Goal: Task Accomplishment & Management: Use online tool/utility

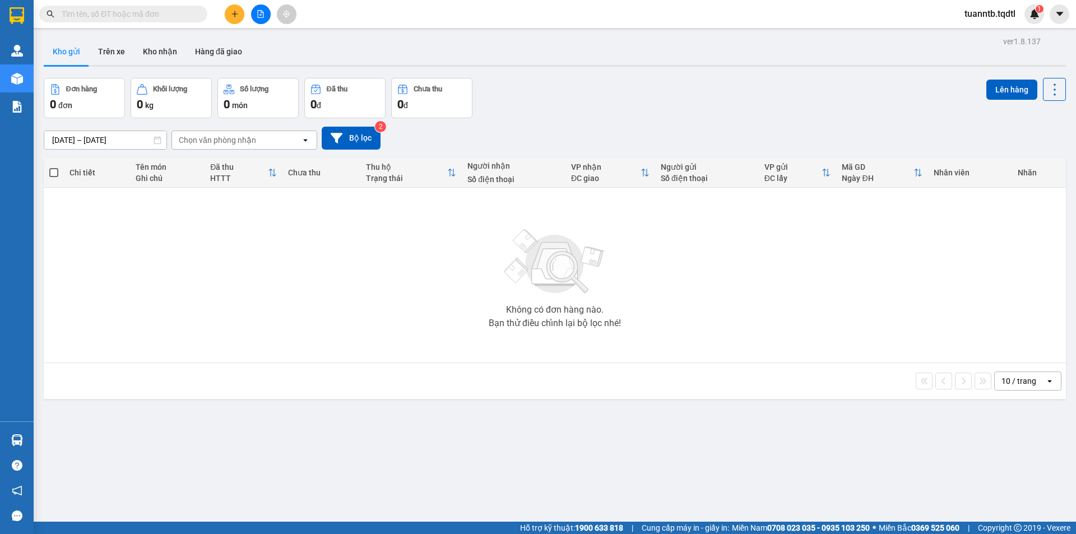
click at [255, 16] on button at bounding box center [261, 14] width 20 height 20
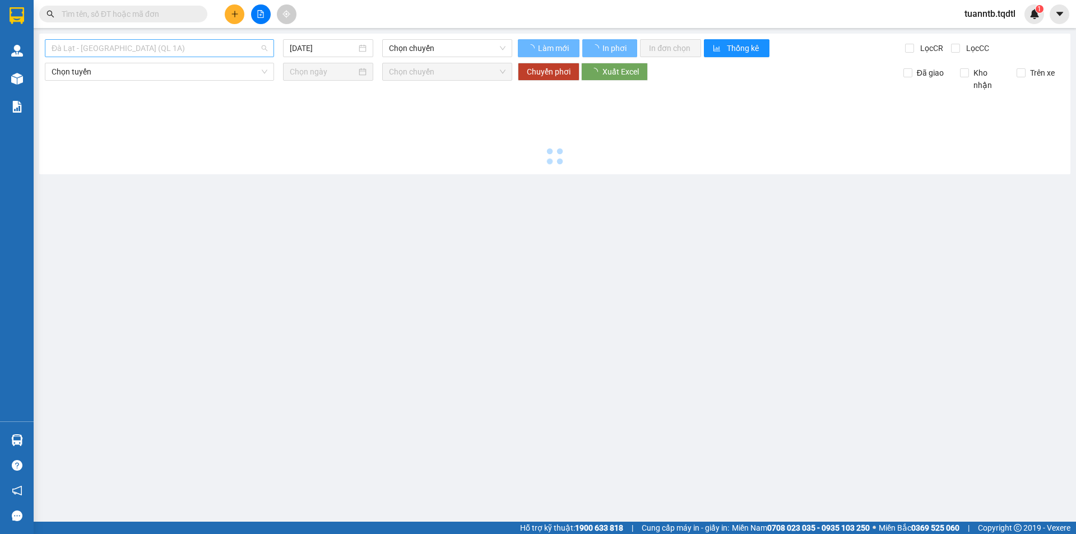
click at [203, 47] on span "Đà Lạt - [GEOGRAPHIC_DATA] (QL 1A)" at bounding box center [160, 48] width 216 height 17
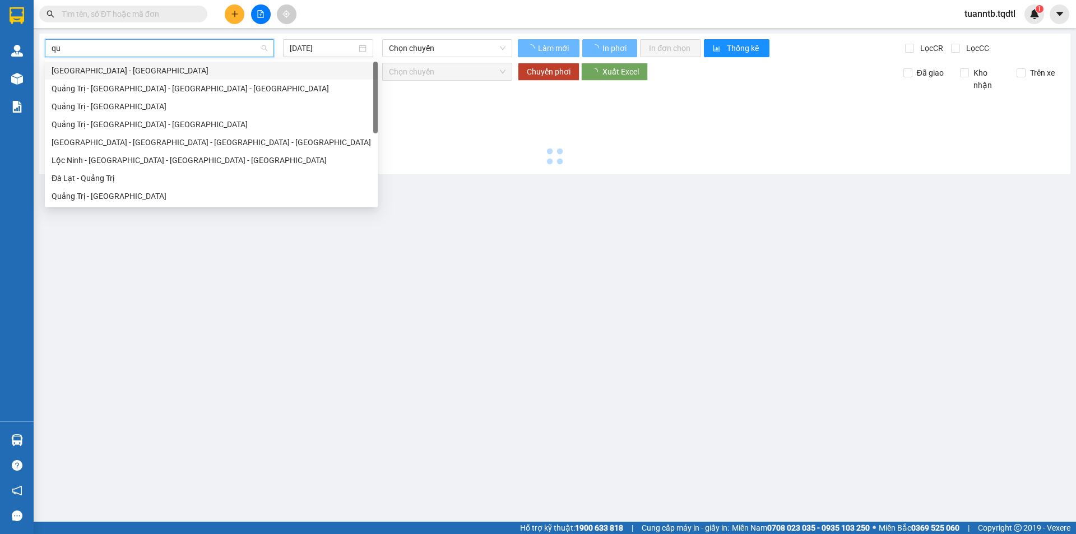
type input "qua"
drag, startPoint x: 112, startPoint y: 190, endPoint x: 111, endPoint y: 183, distance: 6.8
click at [111, 188] on div "Quảng Trị - [GEOGRAPHIC_DATA]" at bounding box center [211, 196] width 333 height 18
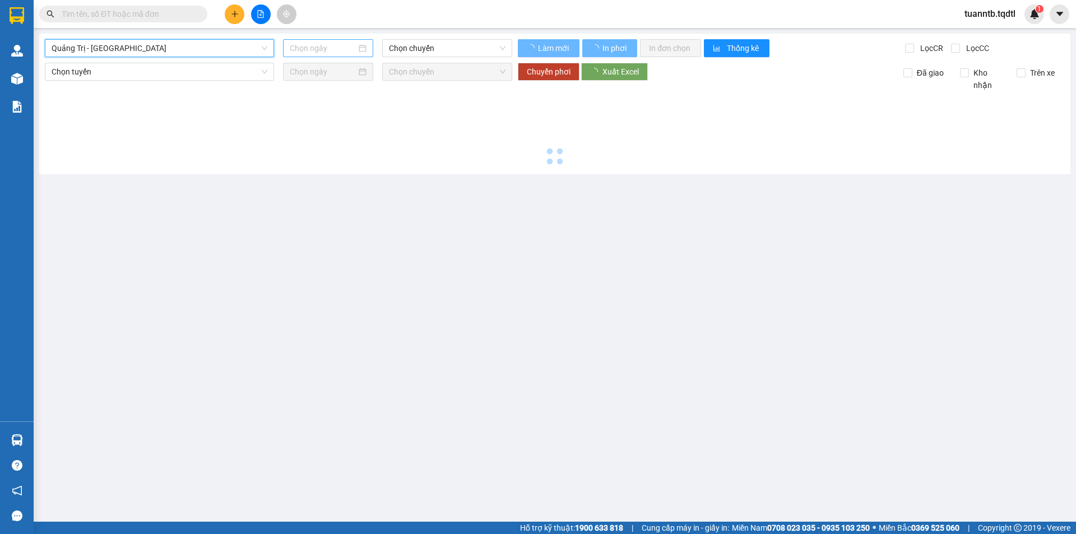
click at [303, 45] on input at bounding box center [323, 48] width 67 height 12
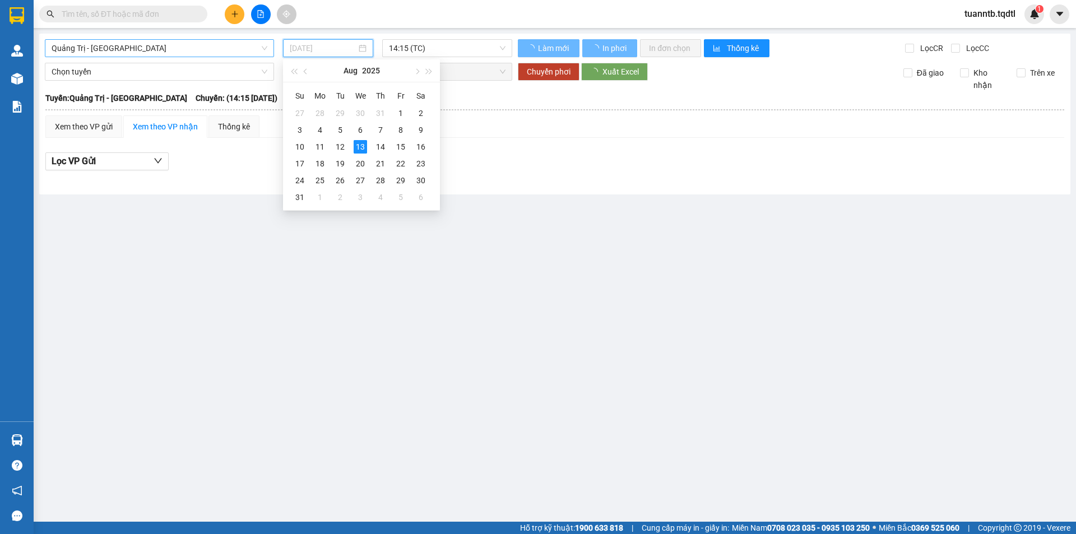
drag, startPoint x: 340, startPoint y: 148, endPoint x: 341, endPoint y: 174, distance: 26.4
click at [340, 149] on div "12" at bounding box center [340, 146] width 13 height 13
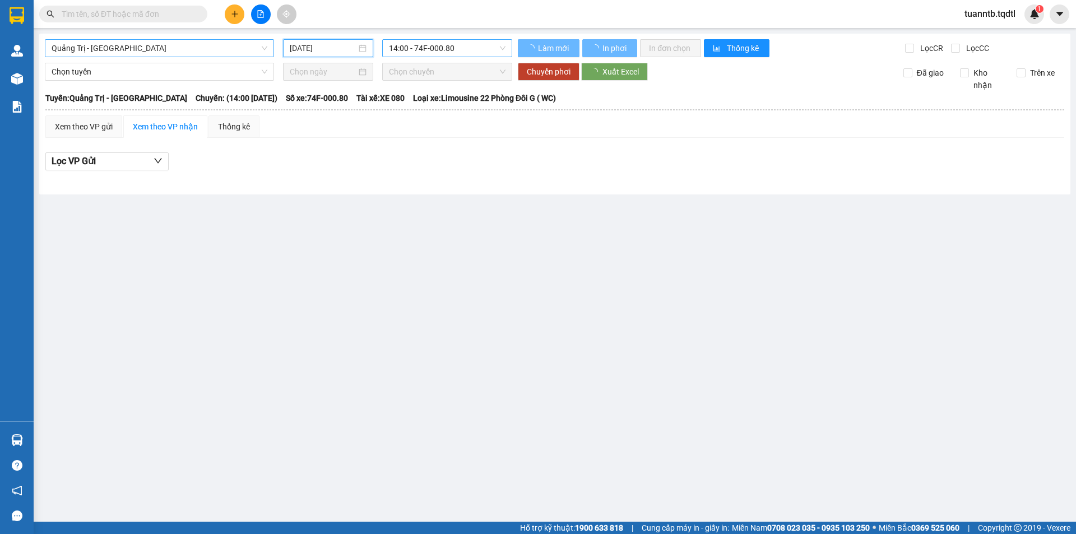
click at [452, 45] on span "14:00 - 74F-000.80" at bounding box center [447, 48] width 117 height 17
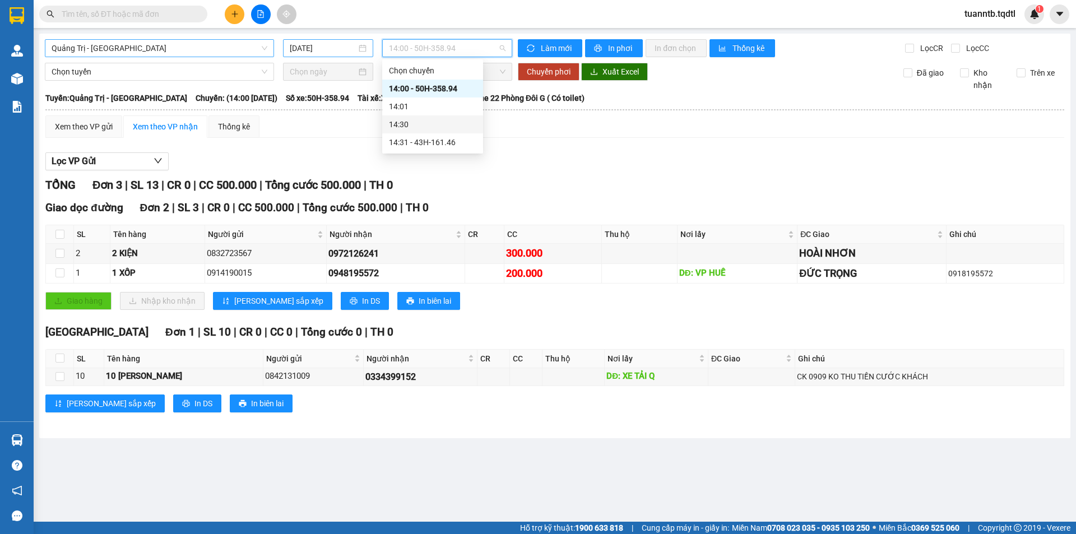
click at [307, 49] on input "[DATE]" at bounding box center [323, 48] width 67 height 12
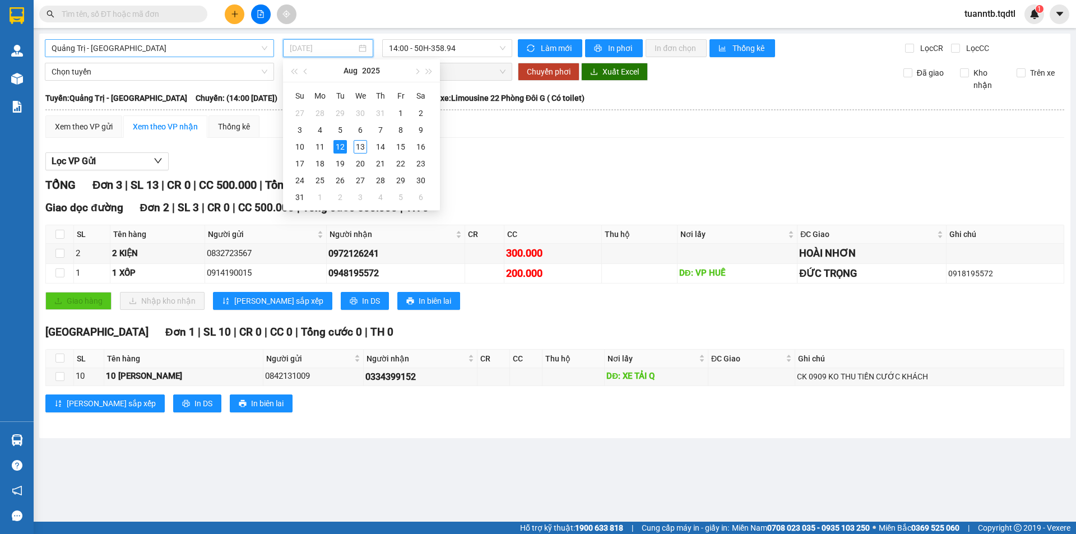
type input "[DATE]"
click at [488, 121] on div "Xem theo VP gửi Xem theo VP nhận Thống kê" at bounding box center [554, 126] width 1019 height 22
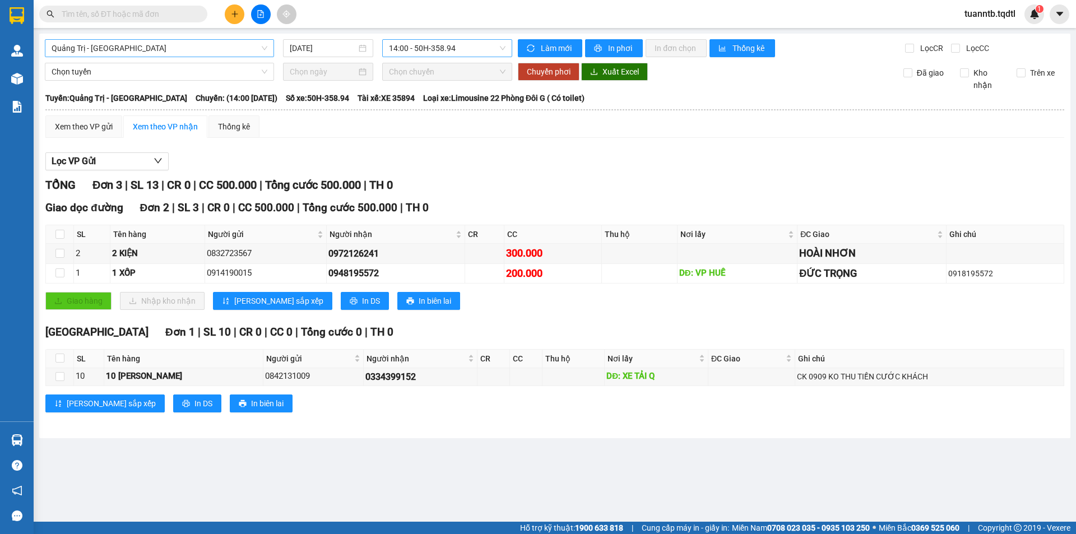
click at [474, 45] on span "14:00 - 50H-358.94" at bounding box center [447, 48] width 117 height 17
click at [449, 139] on div "14:31 - 43H-161.46" at bounding box center [432, 142] width 87 height 12
